Goal: Information Seeking & Learning: Understand process/instructions

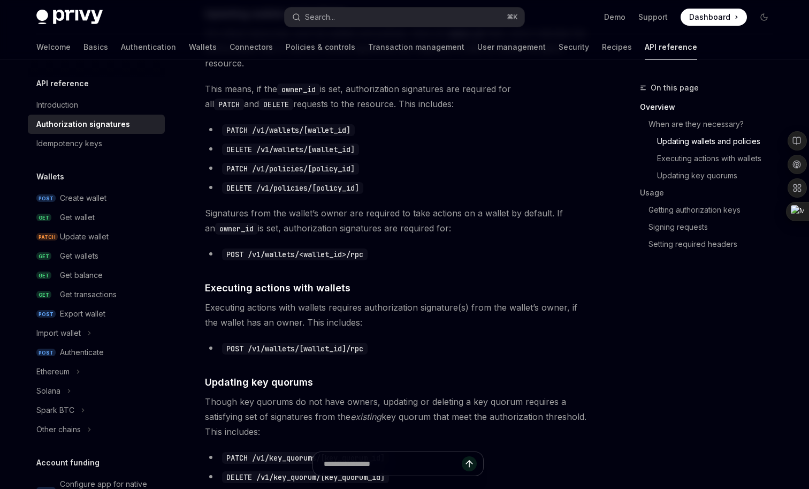
scroll to position [729, 0]
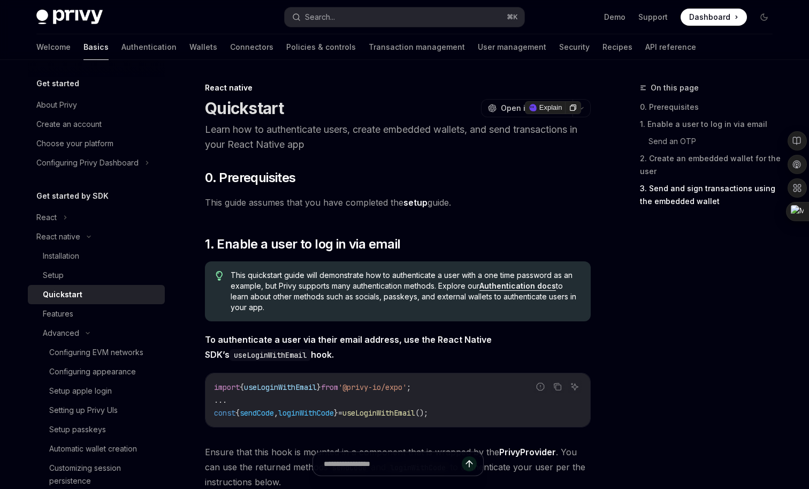
scroll to position [1553, 0]
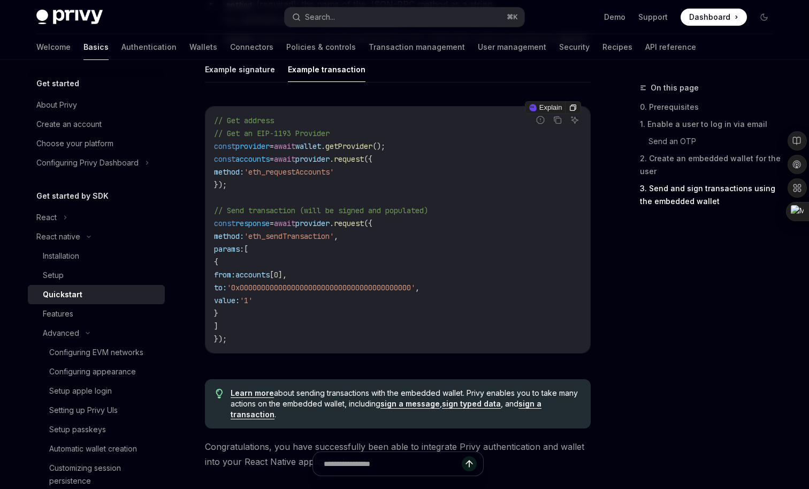
click at [330, 220] on span "provider" at bounding box center [312, 223] width 34 height 10
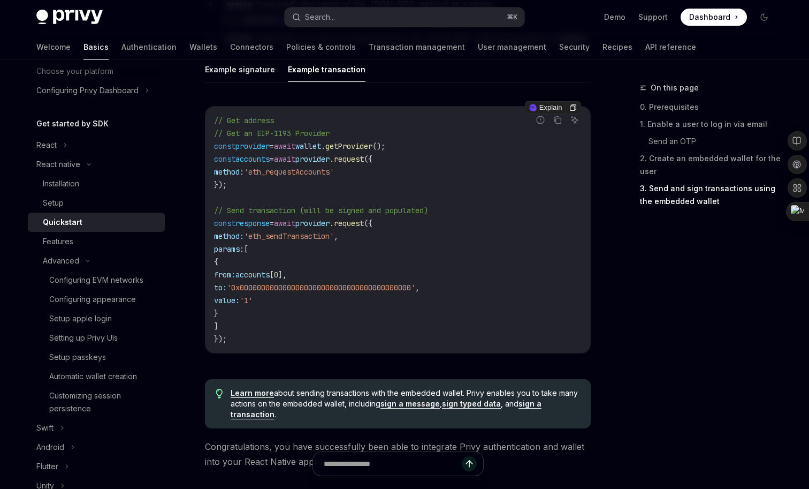
click at [330, 220] on span "provider" at bounding box center [312, 223] width 34 height 10
copy span "provider"
click at [364, 223] on span "request" at bounding box center [349, 223] width 30 height 10
copy span "provider . request"
click at [351, 299] on code "// Get address // Get an EIP-1193 Provider const provider = await wallet . getP…" at bounding box center [398, 229] width 368 height 231
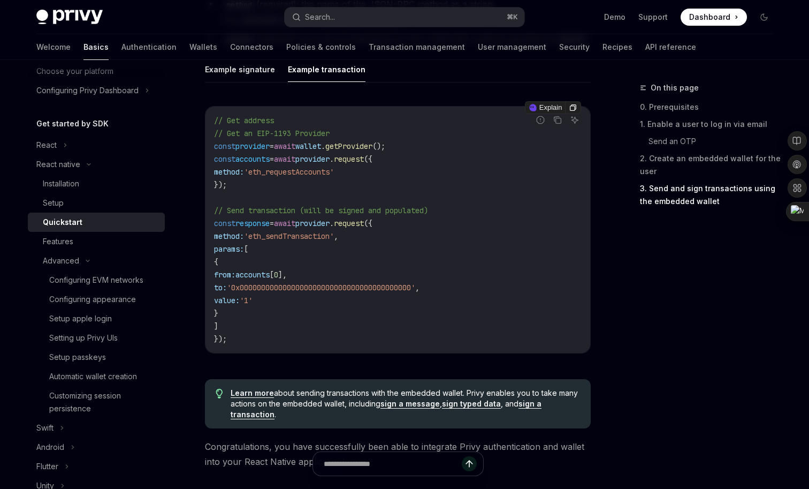
click at [364, 225] on span "request" at bounding box center [349, 223] width 30 height 10
copy span "request"
click at [392, 279] on code "// Get address // Get an EIP-1193 Provider const provider = await wallet . getP…" at bounding box center [398, 229] width 368 height 231
drag, startPoint x: 222, startPoint y: 250, endPoint x: 280, endPoint y: 250, distance: 58.3
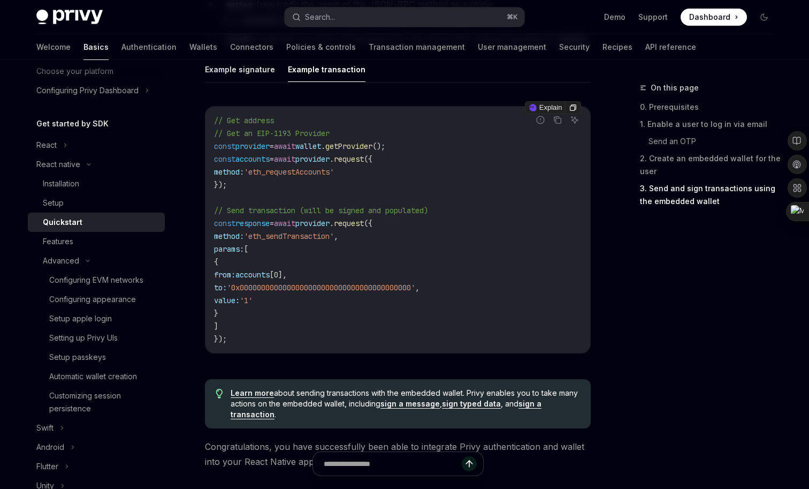
click at [280, 250] on code "// Get address // Get an EIP-1193 Provider const provider = await wallet . getP…" at bounding box center [398, 229] width 368 height 231
copy span "params: ["
click at [326, 293] on code "// Get address // Get an EIP-1193 Provider const provider = await wallet . getP…" at bounding box center [398, 229] width 368 height 231
click at [364, 223] on span "request" at bounding box center [349, 223] width 30 height 10
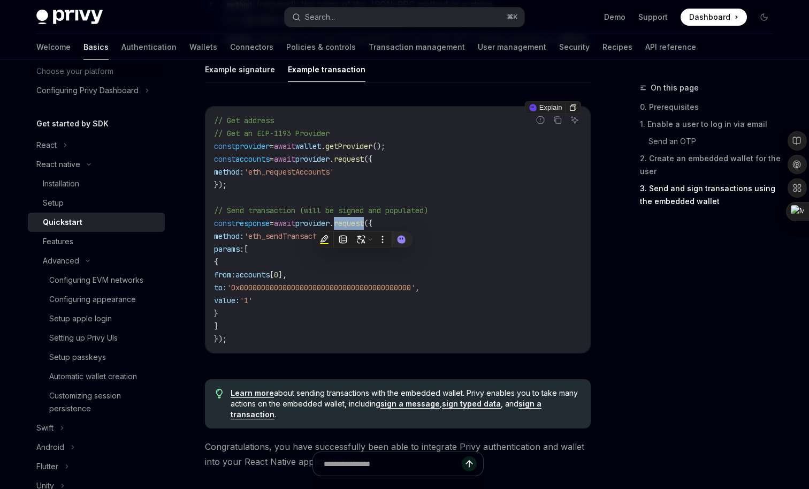
copy span "request"
click at [265, 223] on span "response" at bounding box center [252, 223] width 34 height 10
copy span "response"
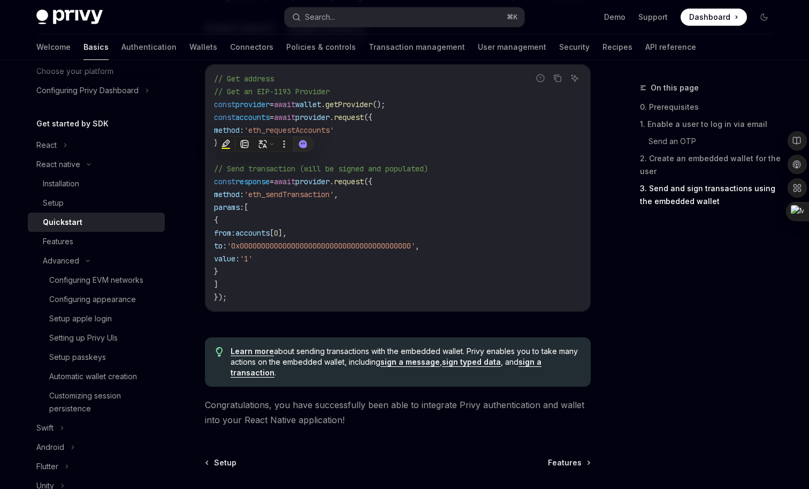
scroll to position [1653, 0]
